Goal: Information Seeking & Learning: Learn about a topic

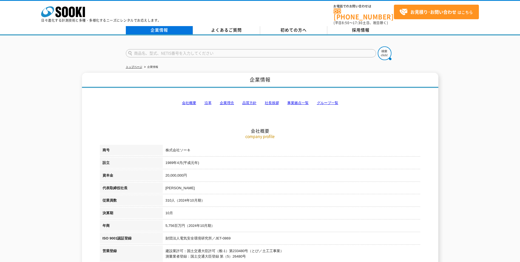
click at [164, 26] on link "企業情報" at bounding box center [159, 30] width 67 height 8
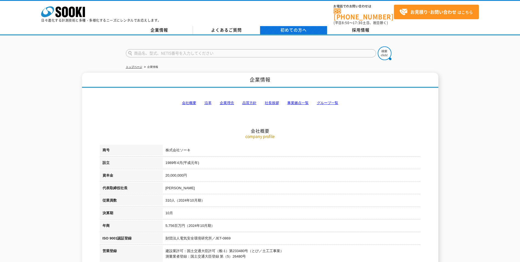
click at [299, 27] on span "初めての方へ" at bounding box center [294, 30] width 26 height 6
click at [291, 101] on link "事業拠点一覧" at bounding box center [297, 103] width 21 height 4
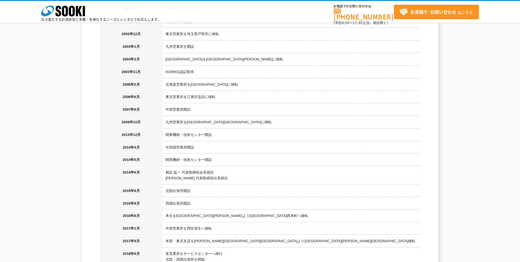
scroll to position [526, 0]
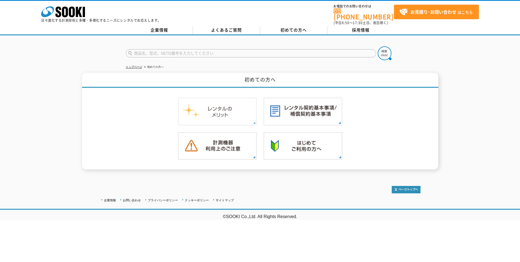
click at [206, 113] on img at bounding box center [217, 111] width 79 height 28
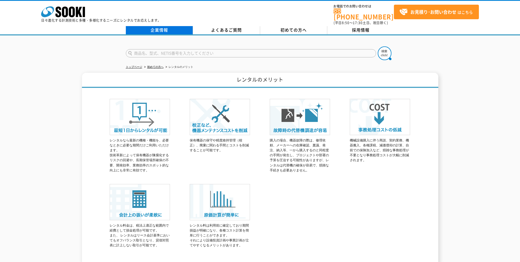
click at [161, 26] on link "企業情報" at bounding box center [159, 30] width 67 height 8
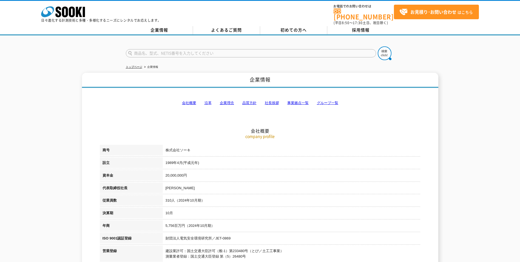
click at [209, 101] on link "沿革" at bounding box center [208, 103] width 7 height 4
click at [230, 101] on link "企業理念" at bounding box center [227, 103] width 14 height 4
